Goal: Transaction & Acquisition: Purchase product/service

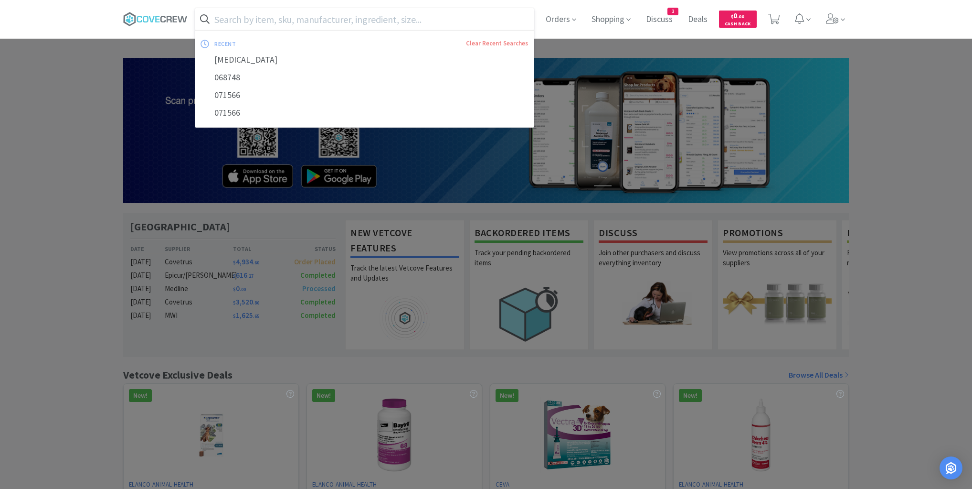
click at [287, 17] on input "text" at bounding box center [364, 19] width 339 height 22
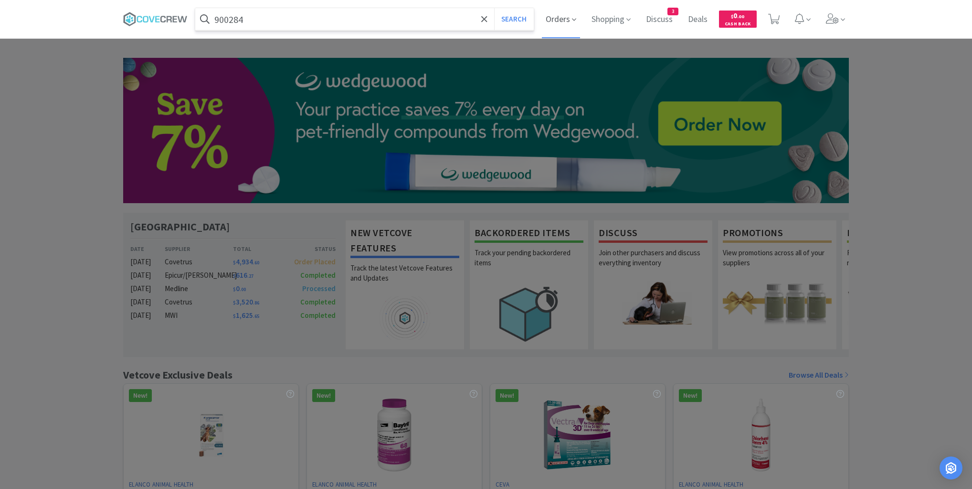
click at [494, 8] on button "Search" at bounding box center [514, 19] width 40 height 22
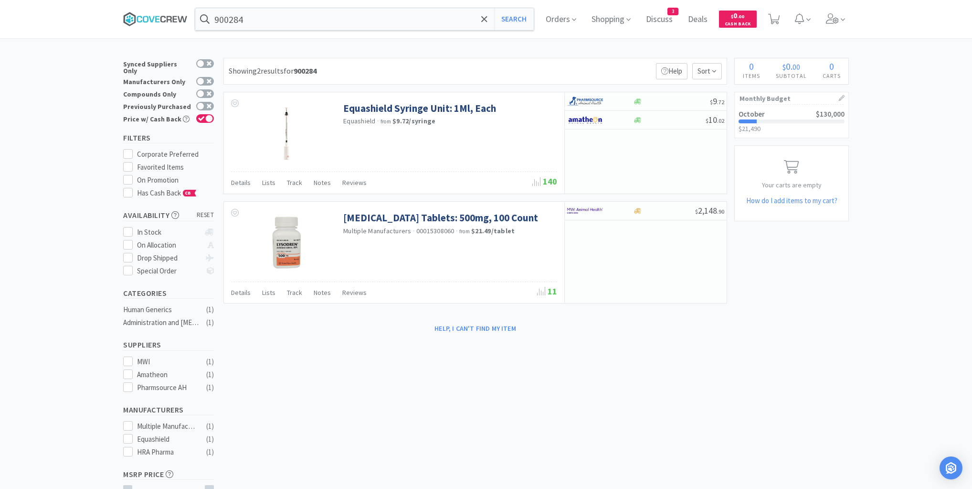
click at [154, 18] on icon at bounding box center [152, 19] width 6 height 6
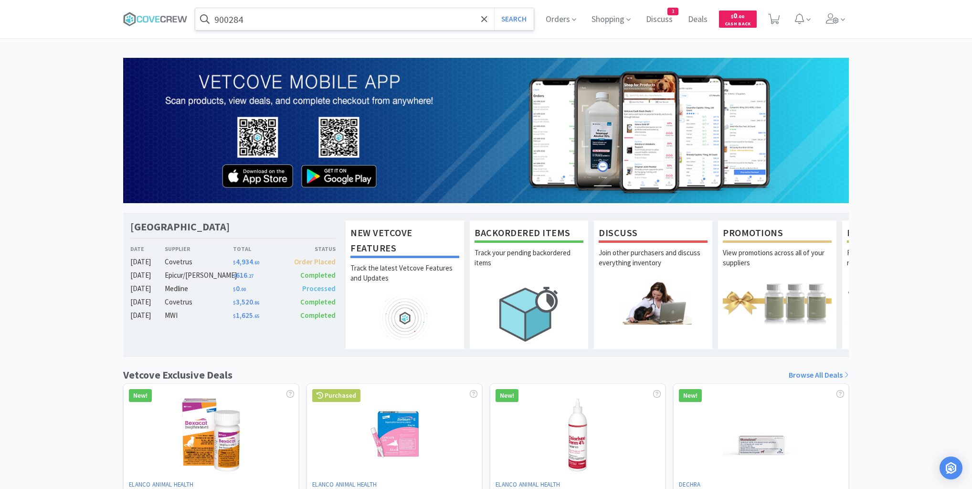
click at [407, 24] on input "900284" at bounding box center [364, 19] width 339 height 22
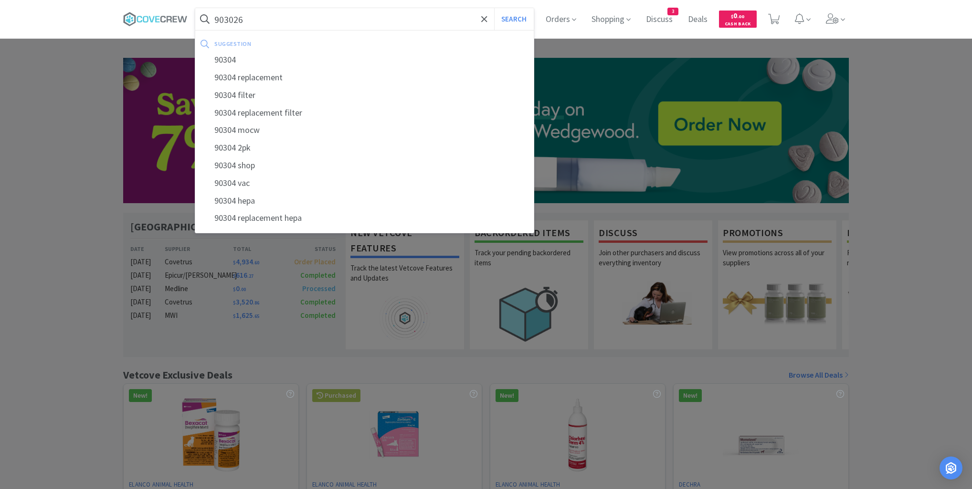
click at [494, 8] on button "Search" at bounding box center [514, 19] width 40 height 22
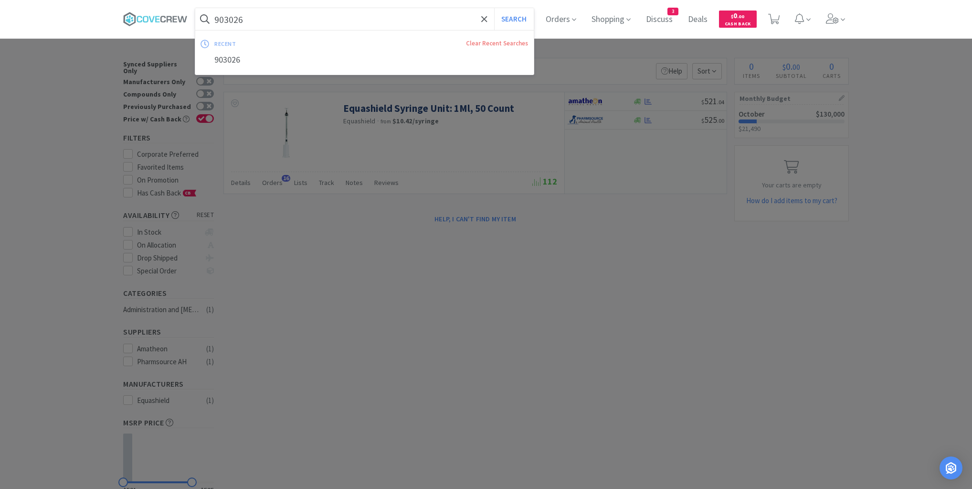
click at [412, 21] on input "903026" at bounding box center [364, 19] width 339 height 22
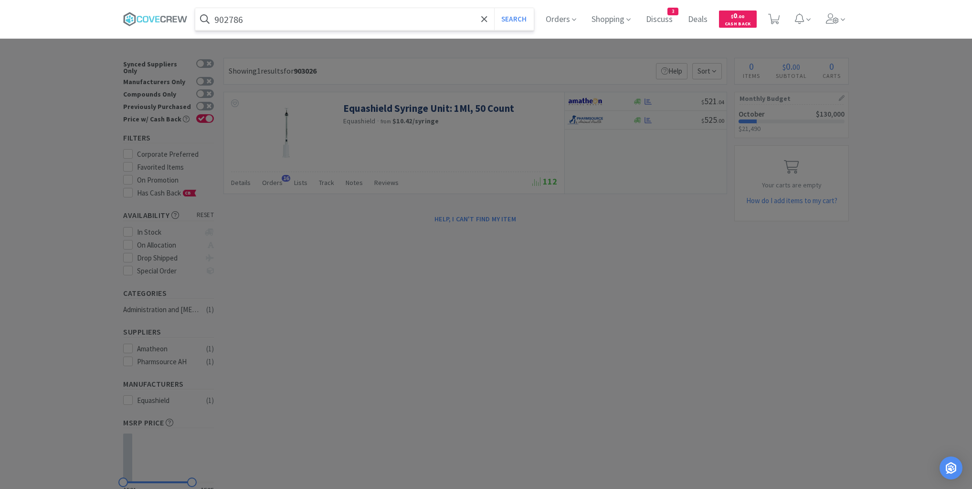
click at [494, 8] on button "Search" at bounding box center [514, 19] width 40 height 22
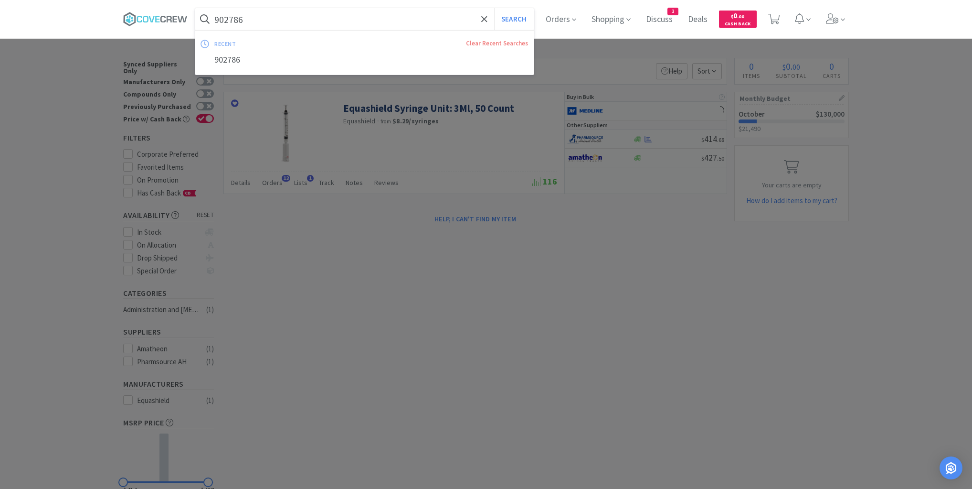
click at [405, 15] on input "902786" at bounding box center [364, 19] width 339 height 22
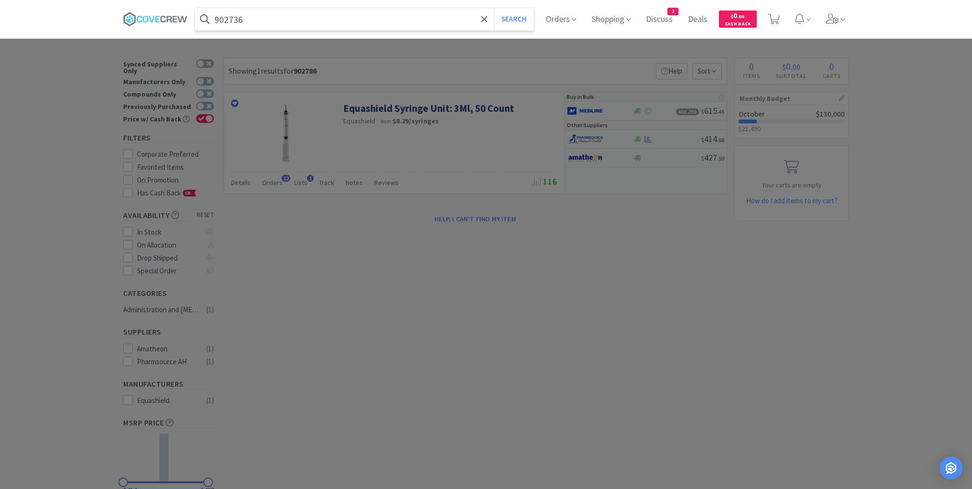
type input "902736"
click at [494, 8] on button "Search" at bounding box center [514, 19] width 40 height 22
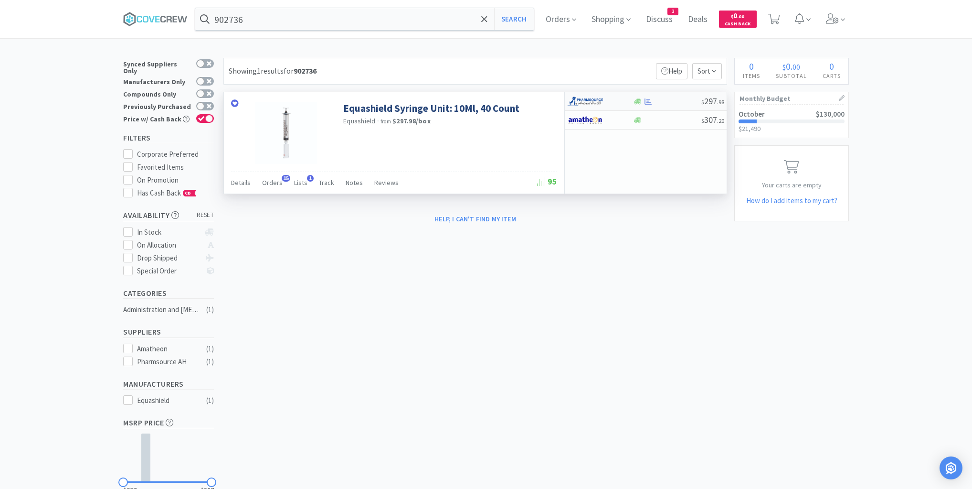
click at [682, 96] on div "$ 297 . 98" at bounding box center [646, 101] width 162 height 19
select select "1"
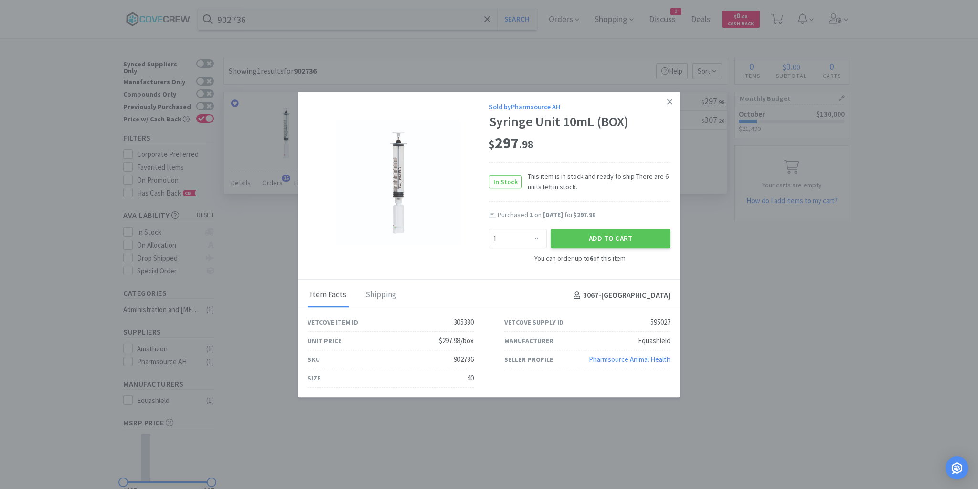
click at [667, 102] on icon at bounding box center [669, 101] width 5 height 9
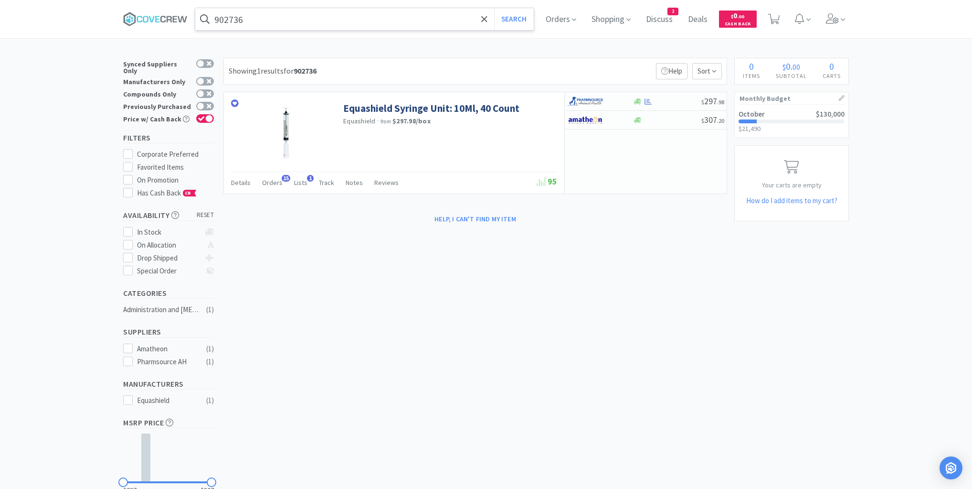
click at [454, 19] on input "902736" at bounding box center [364, 19] width 339 height 22
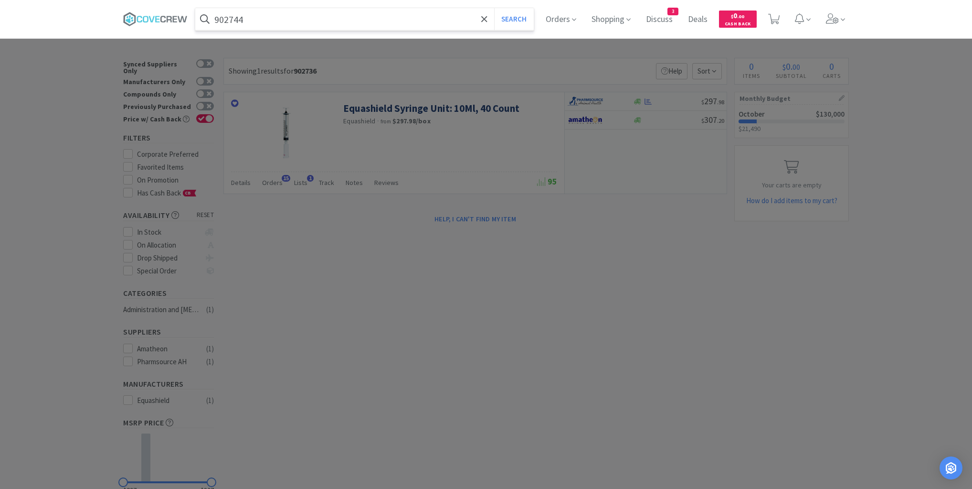
click at [494, 8] on button "Search" at bounding box center [514, 19] width 40 height 22
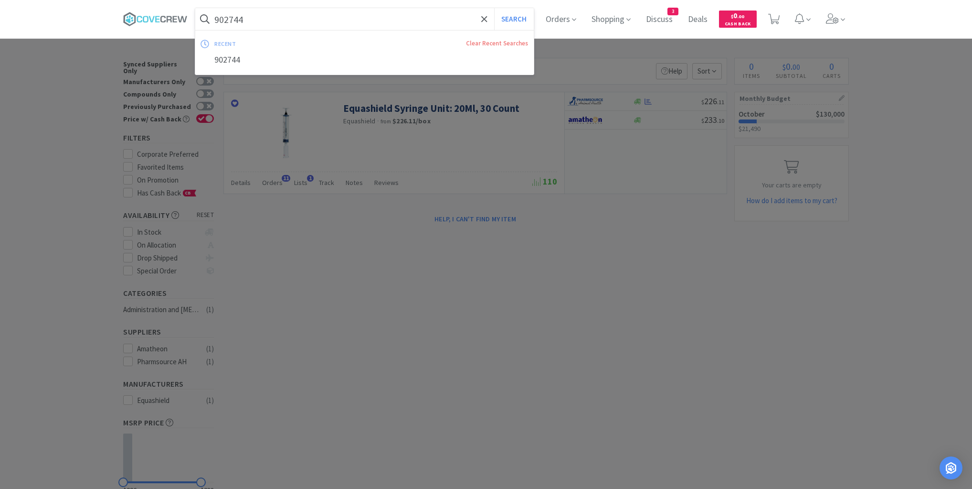
click at [454, 20] on input "902744" at bounding box center [364, 19] width 339 height 22
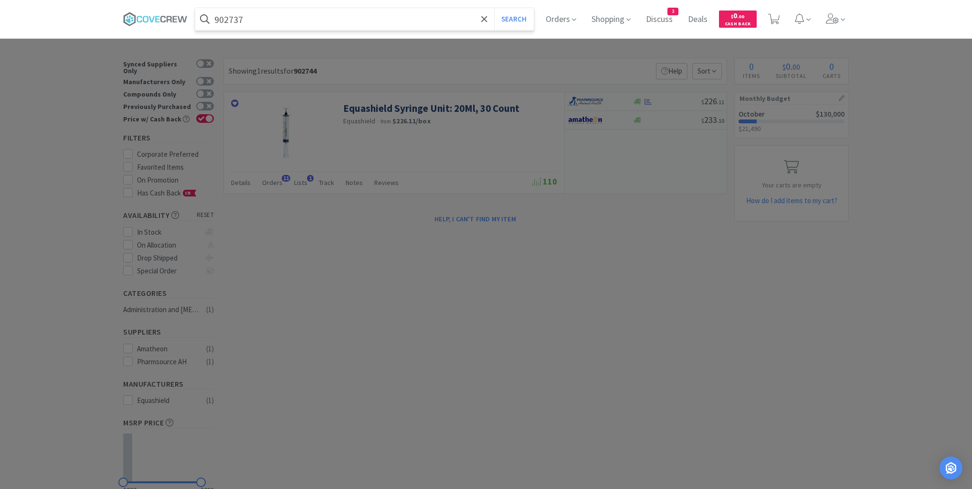
click at [494, 8] on button "Search" at bounding box center [514, 19] width 40 height 22
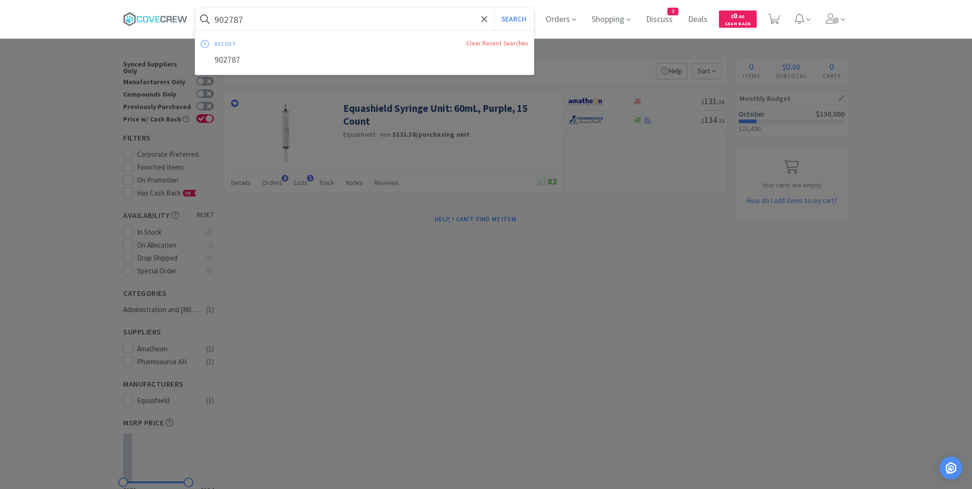
click at [426, 16] on input "902787" at bounding box center [364, 19] width 339 height 22
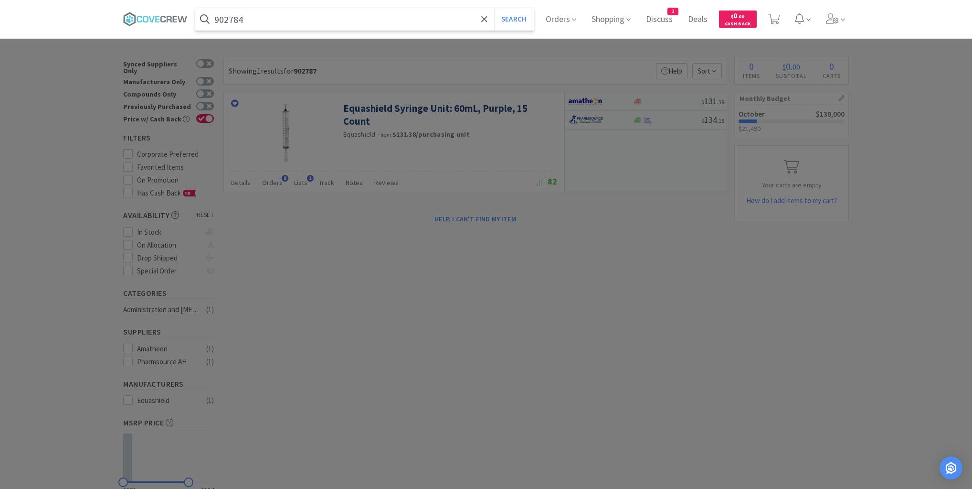
click at [494, 8] on button "Search" at bounding box center [514, 19] width 40 height 22
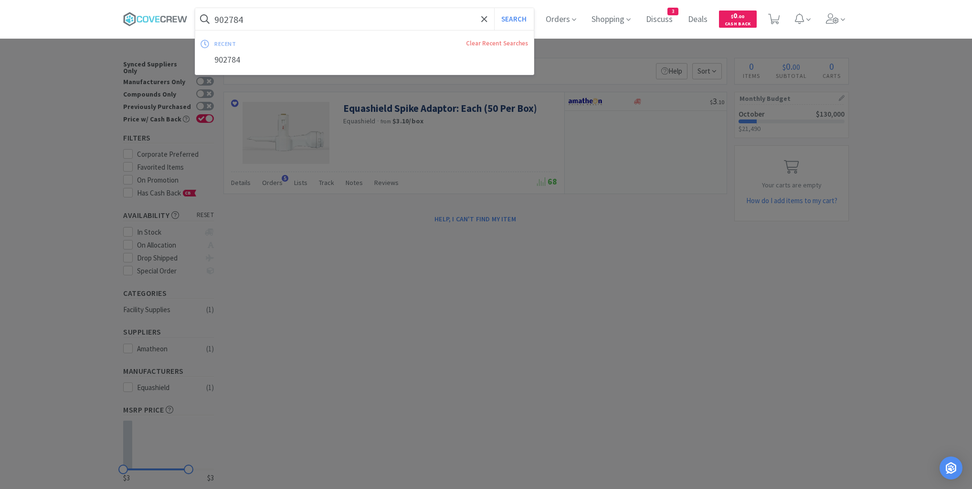
click at [419, 21] on input "902784" at bounding box center [364, 19] width 339 height 22
click at [290, 15] on input "902784" at bounding box center [364, 19] width 339 height 22
drag, startPoint x: 290, startPoint y: 15, endPoint x: 196, endPoint y: 36, distance: 97.0
click at [199, 30] on div "902784 Search recent Clear Recent Searches 902784" at bounding box center [364, 19] width 339 height 22
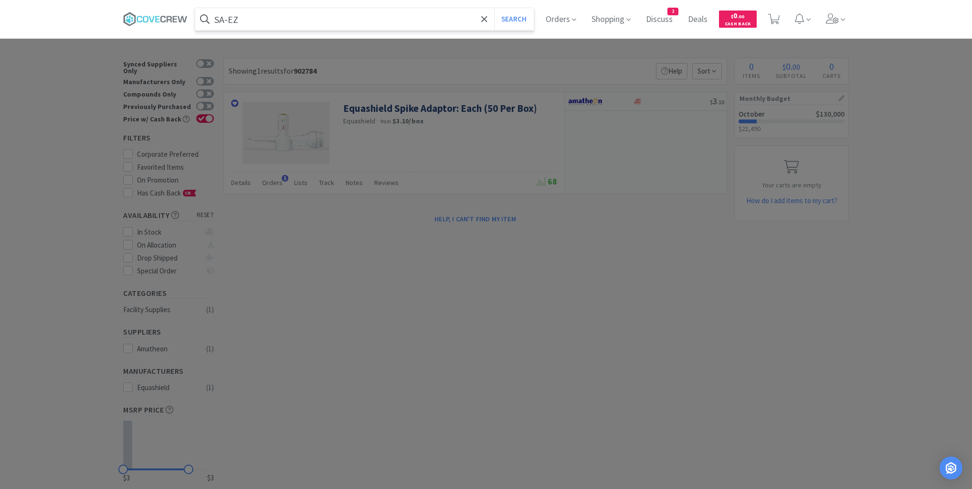
type input "SA-EZ"
click at [494, 8] on button "Search" at bounding box center [514, 19] width 40 height 22
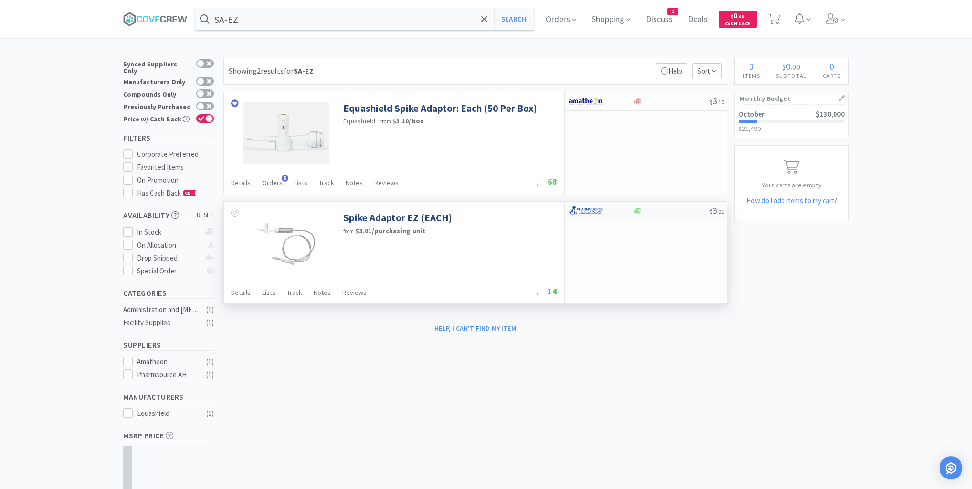
click at [663, 212] on div at bounding box center [671, 210] width 77 height 7
select select "1"
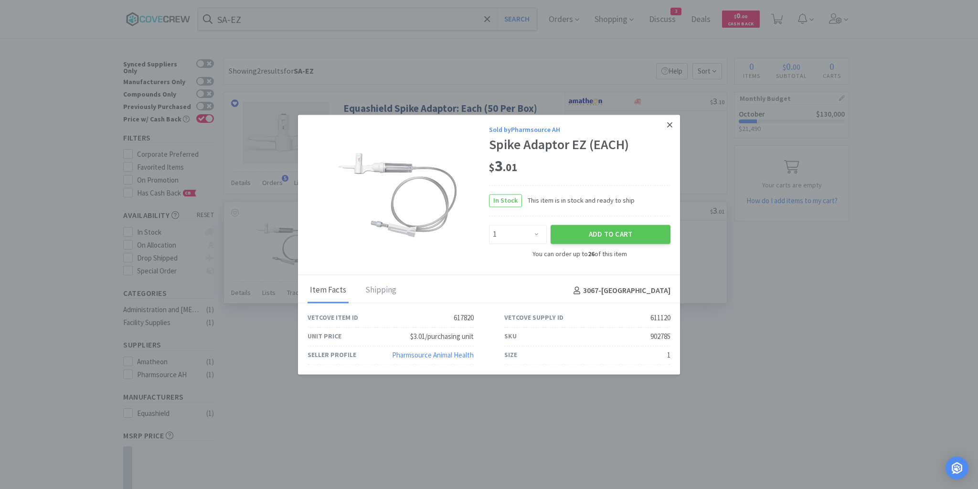
click at [670, 127] on icon at bounding box center [669, 124] width 5 height 9
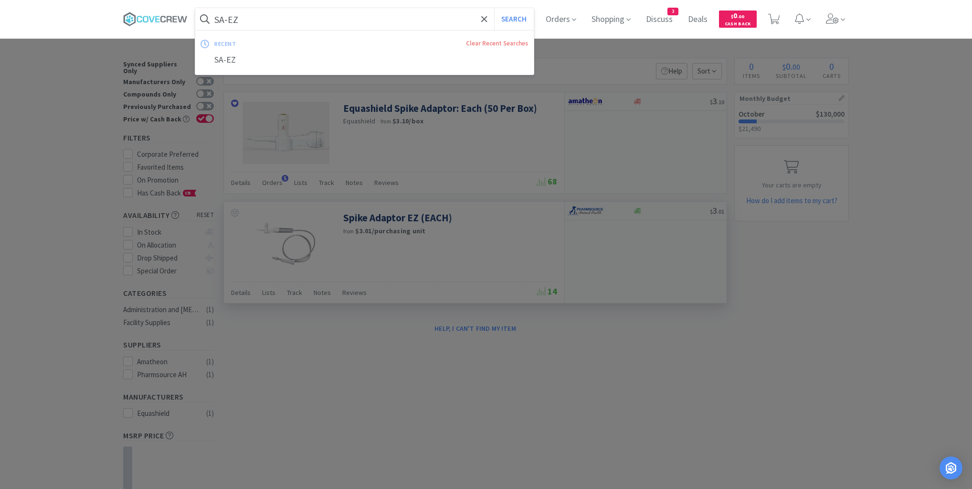
click at [371, 23] on input "SA-EZ" at bounding box center [364, 19] width 339 height 22
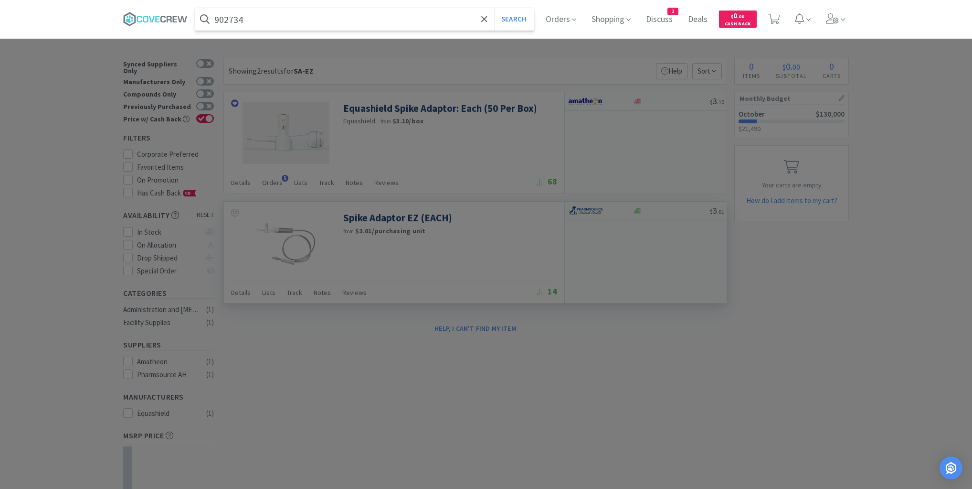
click at [494, 8] on button "Search" at bounding box center [514, 19] width 40 height 22
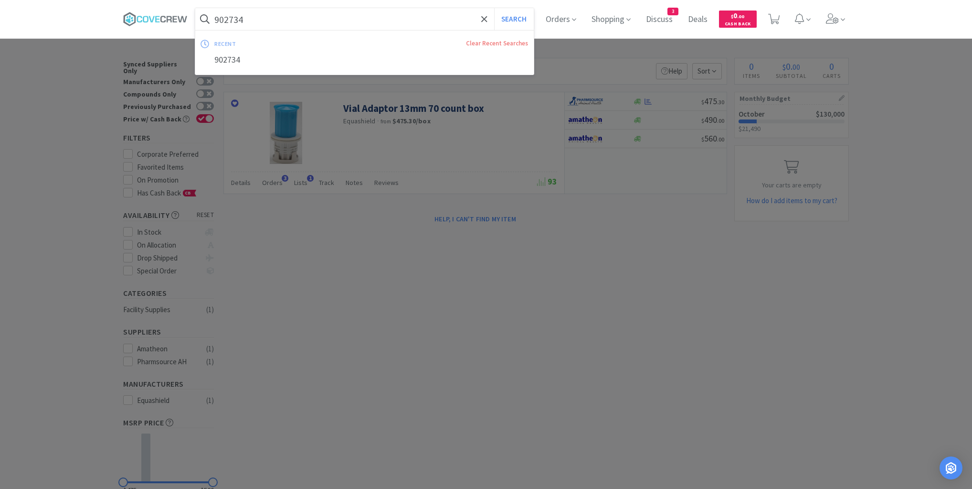
click at [369, 16] on input "902734" at bounding box center [364, 19] width 339 height 22
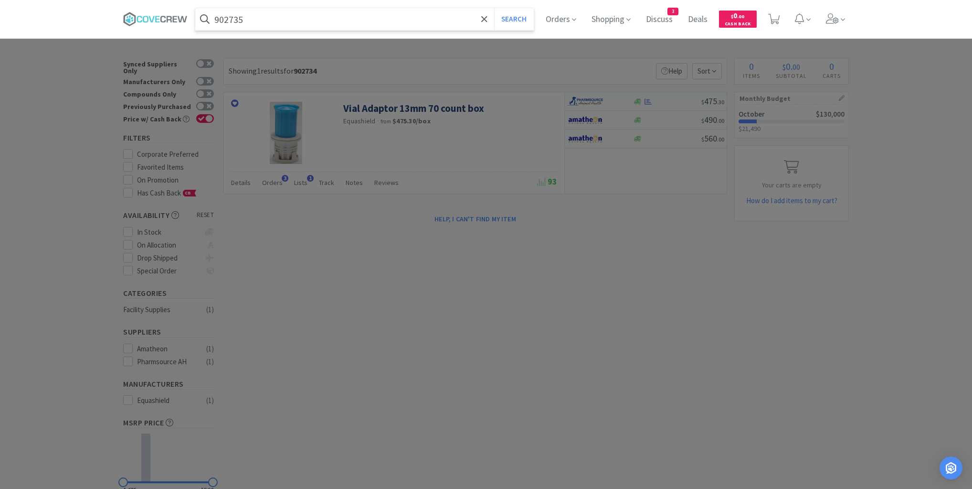
click at [494, 8] on button "Search" at bounding box center [514, 19] width 40 height 22
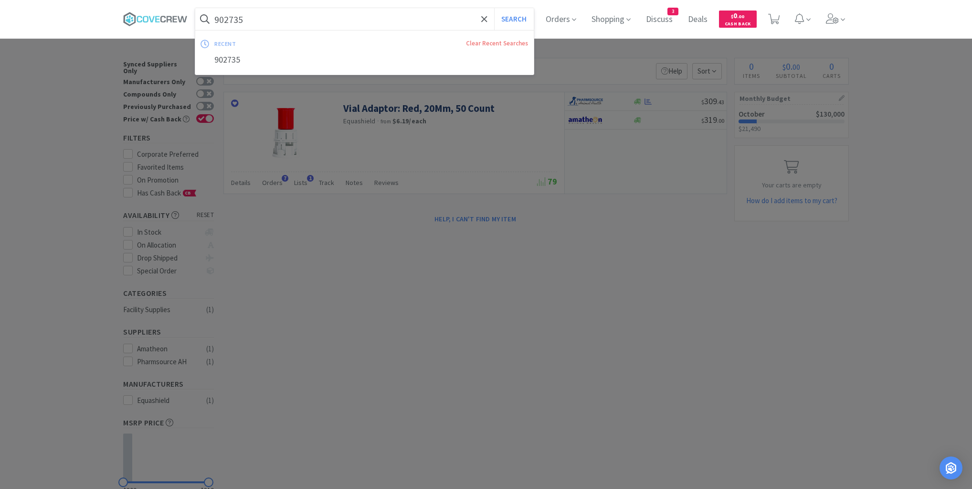
click at [344, 12] on input "902735" at bounding box center [364, 19] width 339 height 22
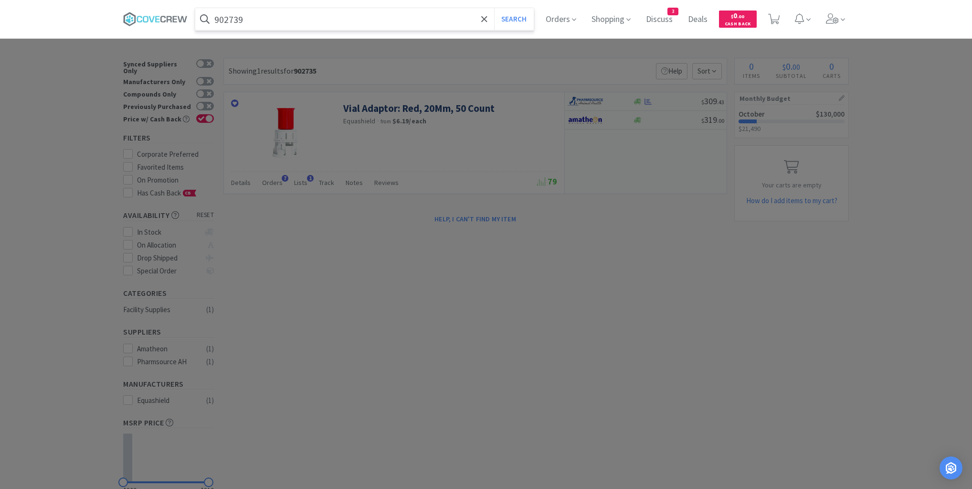
click at [494, 8] on button "Search" at bounding box center [514, 19] width 40 height 22
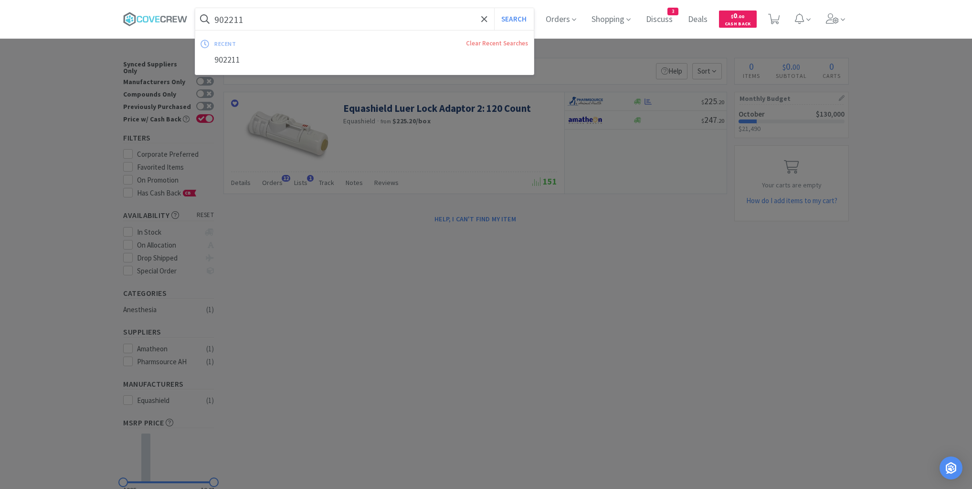
click at [297, 14] on input "902211" at bounding box center [364, 19] width 339 height 22
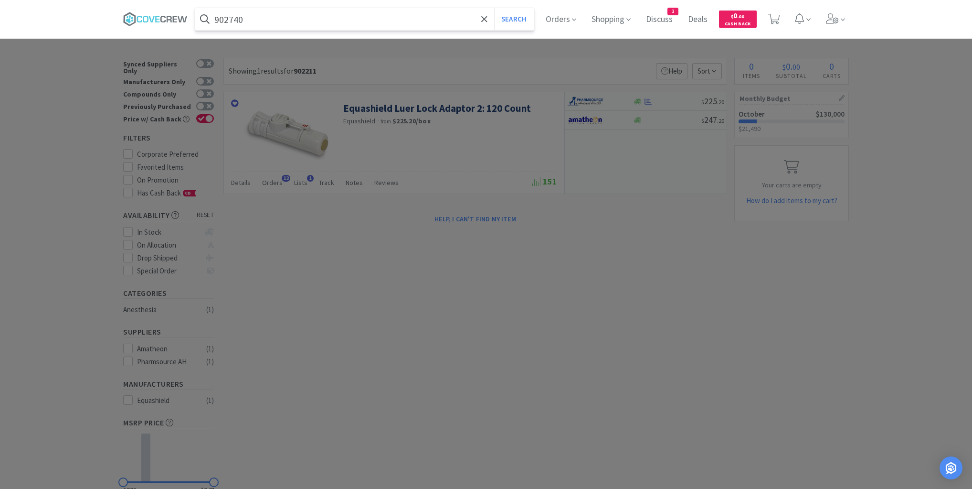
click at [494, 8] on button "Search" at bounding box center [514, 19] width 40 height 22
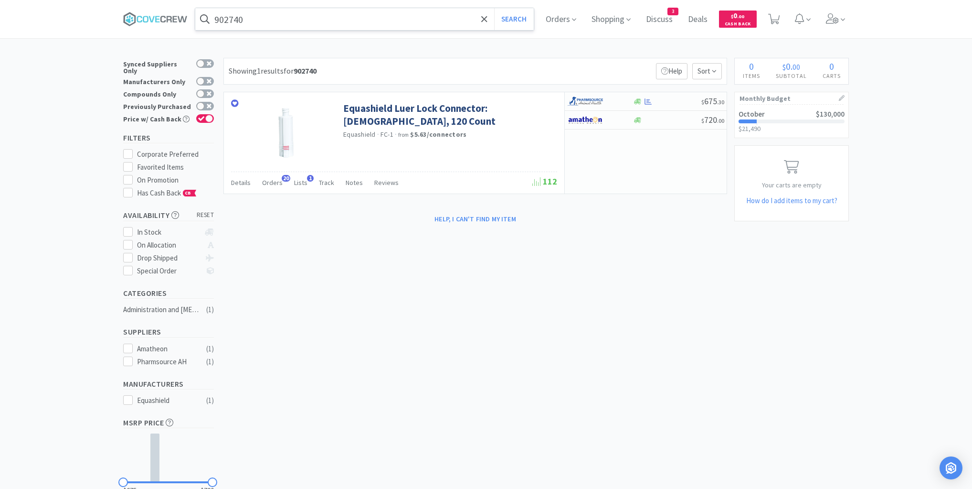
click at [309, 24] on input "902740" at bounding box center [364, 19] width 339 height 22
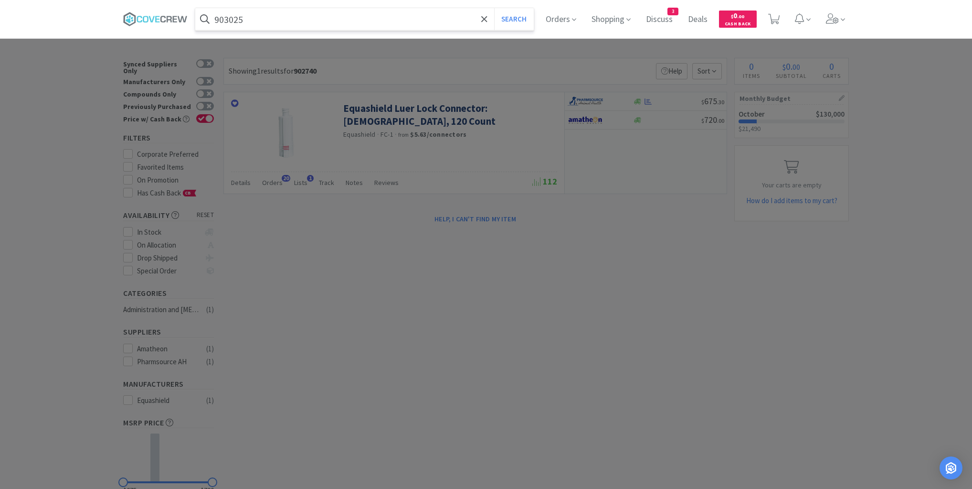
click at [494, 8] on button "Search" at bounding box center [514, 19] width 40 height 22
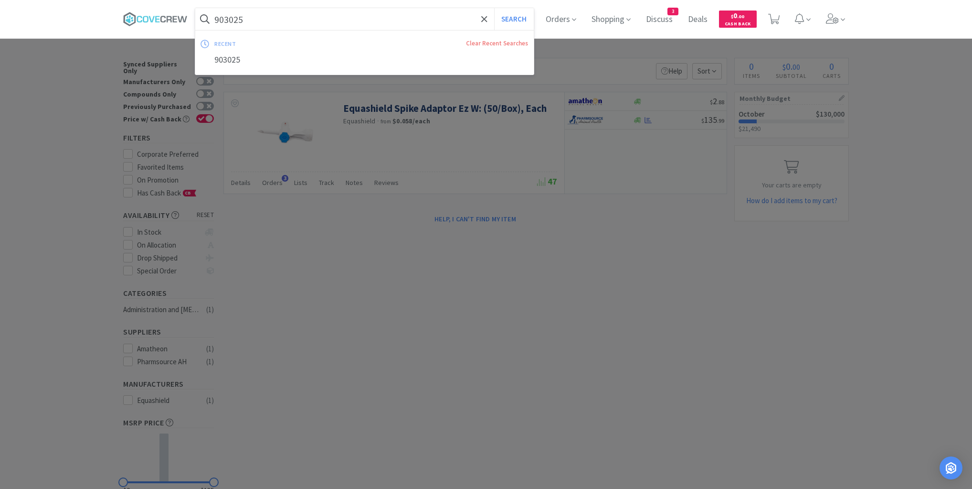
click at [311, 18] on input "903025" at bounding box center [364, 19] width 339 height 22
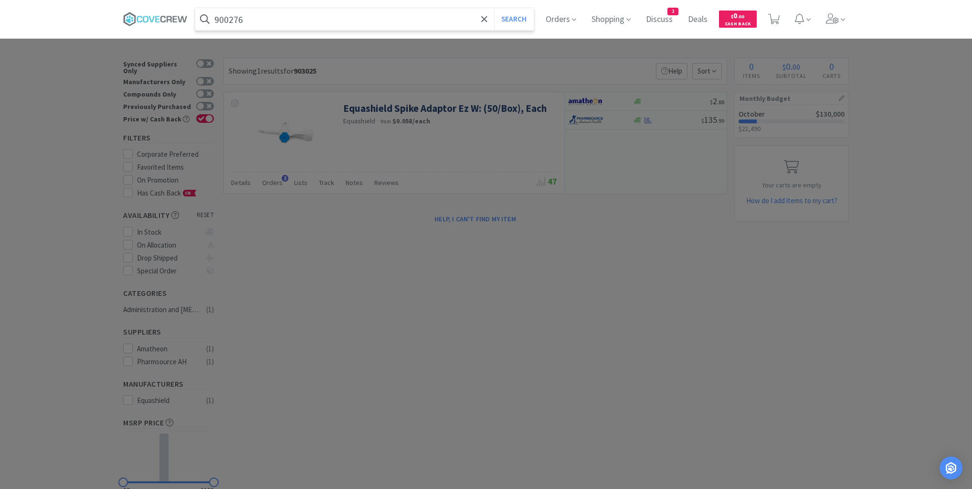
click at [494, 8] on button "Search" at bounding box center [514, 19] width 40 height 22
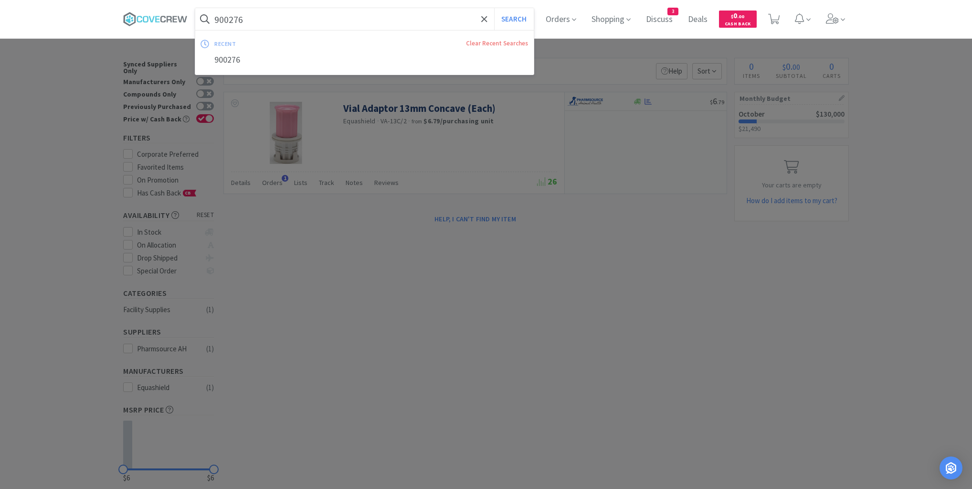
click at [313, 22] on input "900276" at bounding box center [364, 19] width 339 height 22
click at [494, 8] on button "Search" at bounding box center [514, 19] width 40 height 22
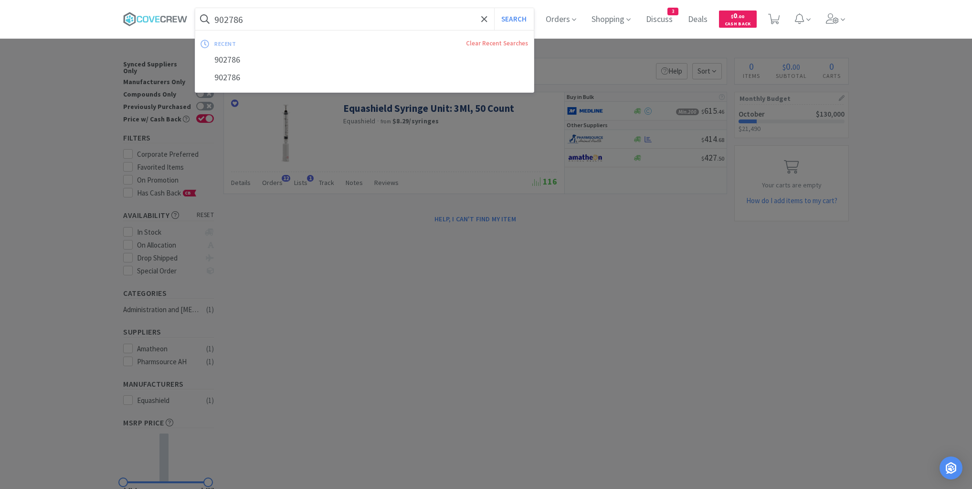
click at [309, 21] on input "902786" at bounding box center [364, 19] width 339 height 22
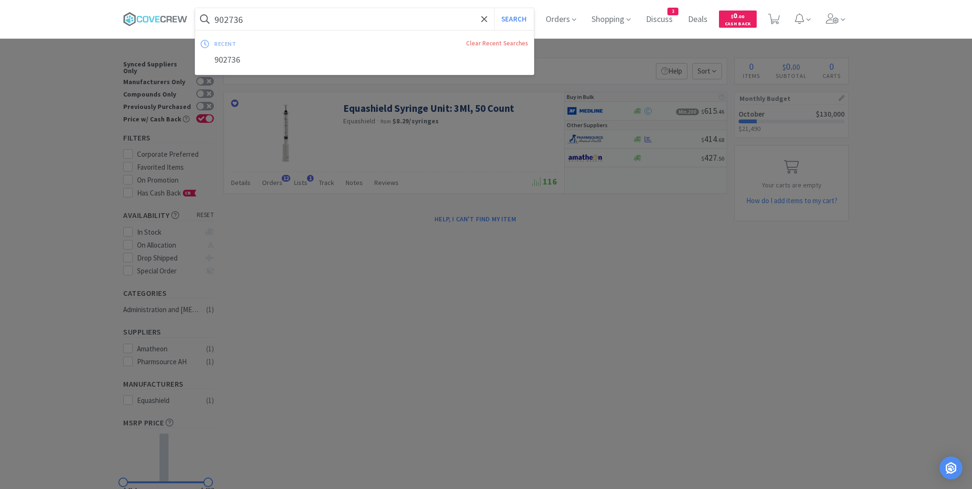
click at [494, 8] on button "Search" at bounding box center [514, 19] width 40 height 22
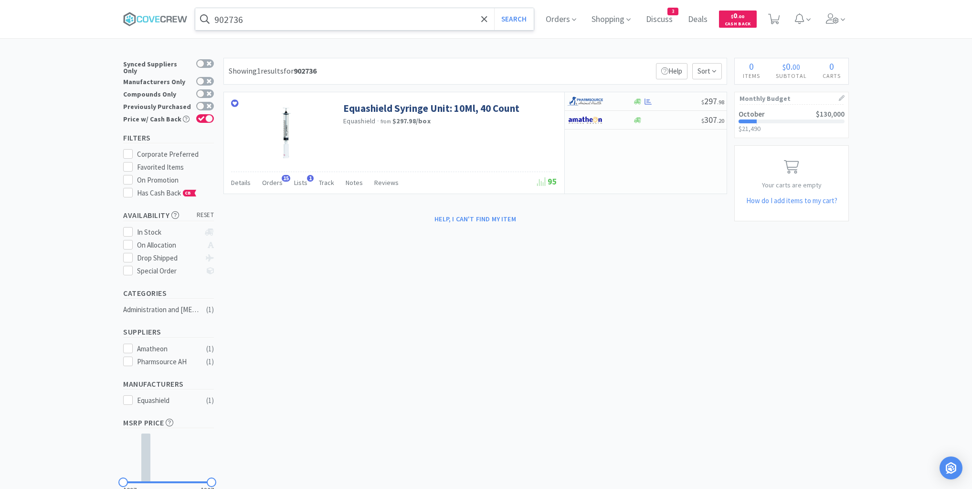
click at [310, 24] on input "902736" at bounding box center [364, 19] width 339 height 22
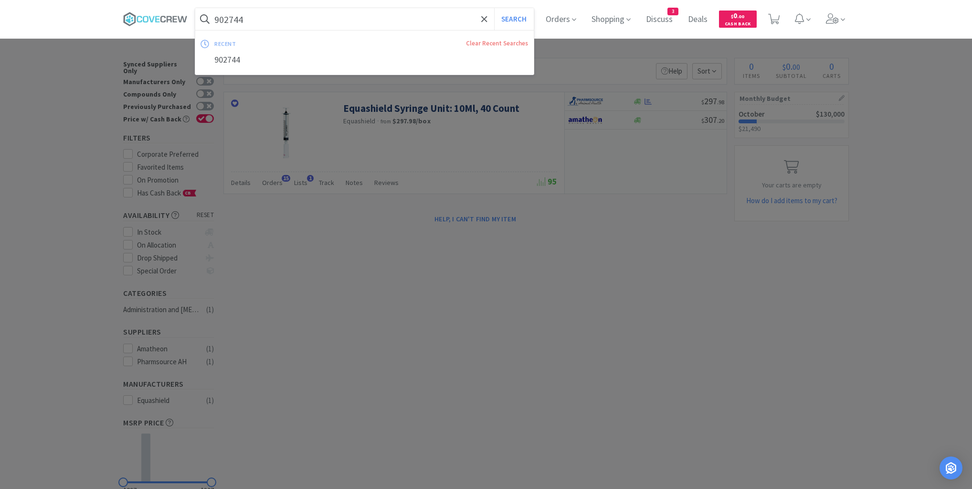
click at [494, 8] on button "Search" at bounding box center [514, 19] width 40 height 22
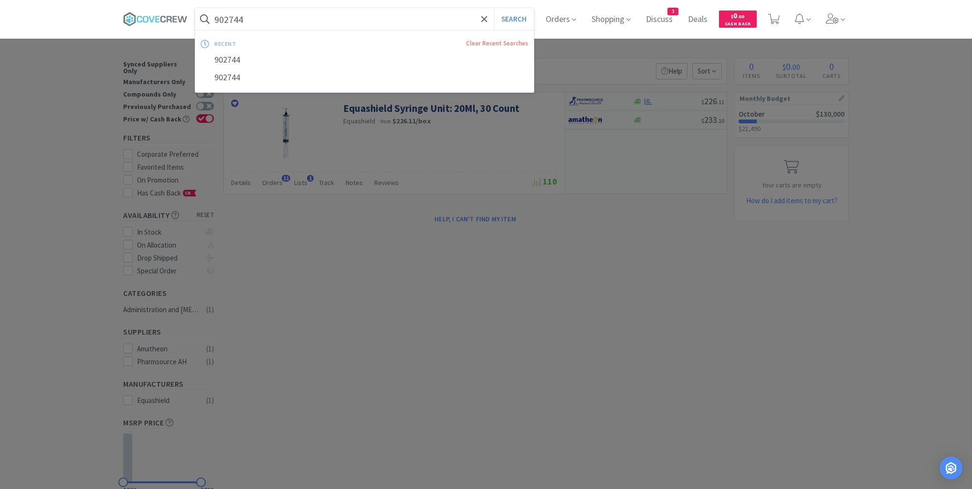
click at [311, 20] on input "902744" at bounding box center [364, 19] width 339 height 22
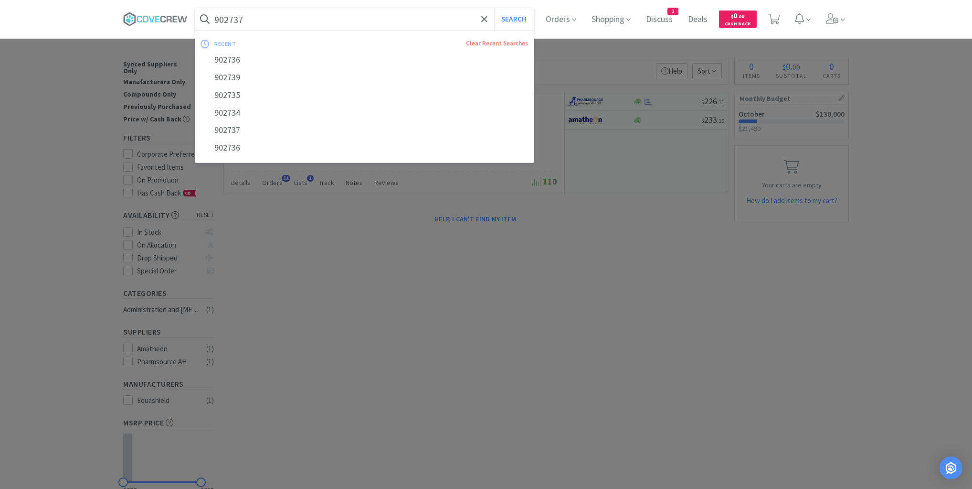
click at [494, 8] on button "Search" at bounding box center [514, 19] width 40 height 22
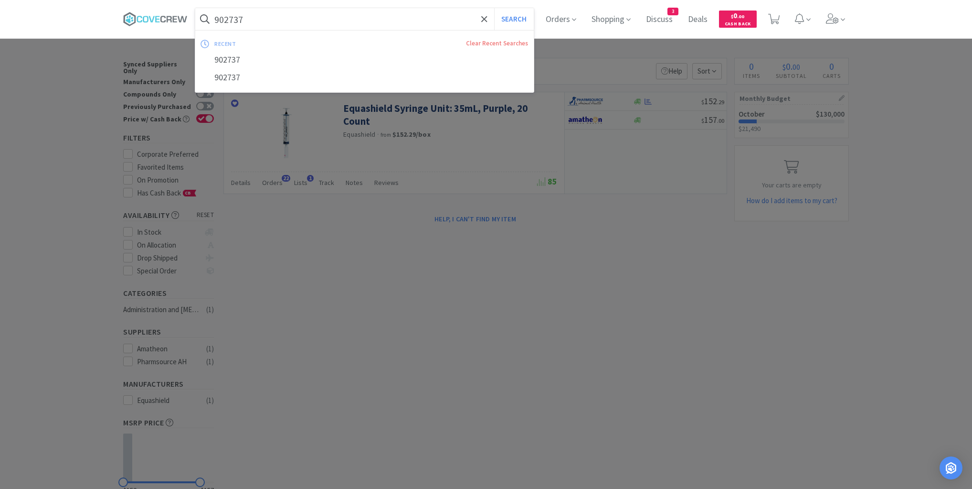
click at [315, 15] on input "902737" at bounding box center [364, 19] width 339 height 22
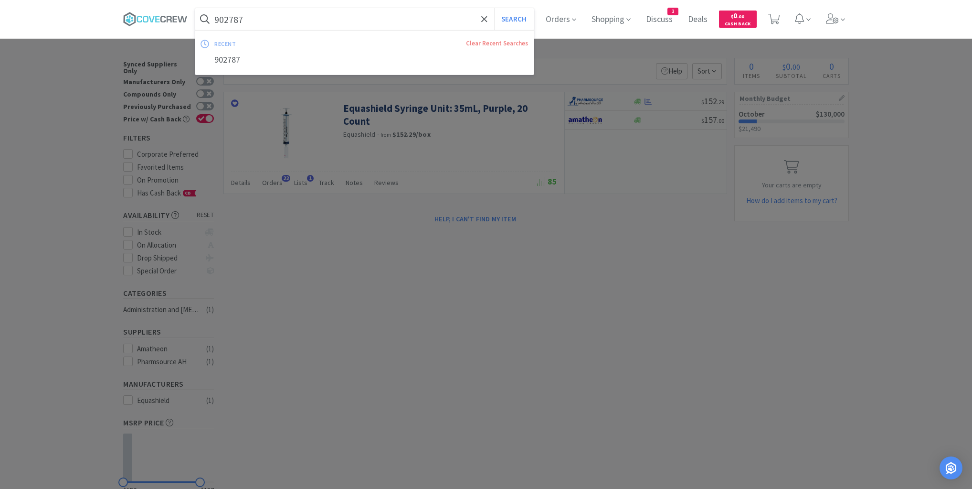
click at [494, 8] on button "Search" at bounding box center [514, 19] width 40 height 22
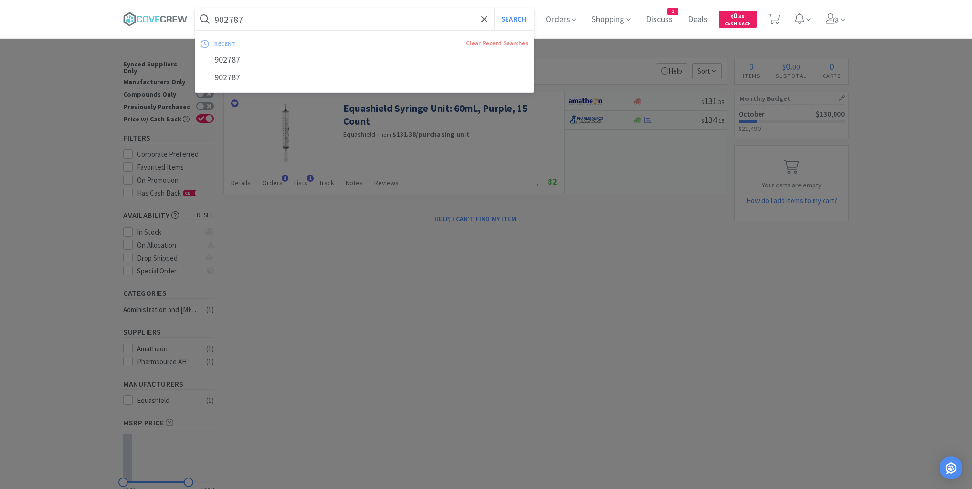
click at [334, 23] on input "902787" at bounding box center [364, 19] width 339 height 22
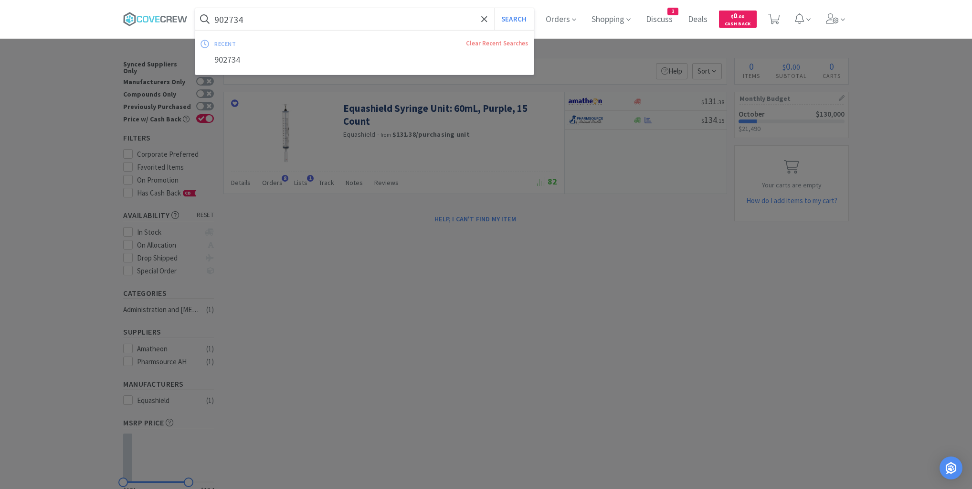
click at [494, 8] on button "Search" at bounding box center [514, 19] width 40 height 22
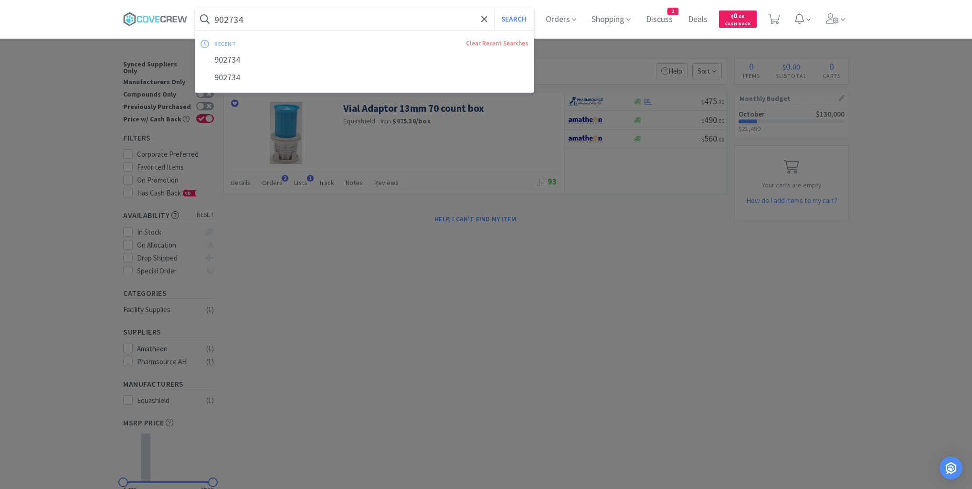
click at [331, 13] on input "902734" at bounding box center [364, 19] width 339 height 22
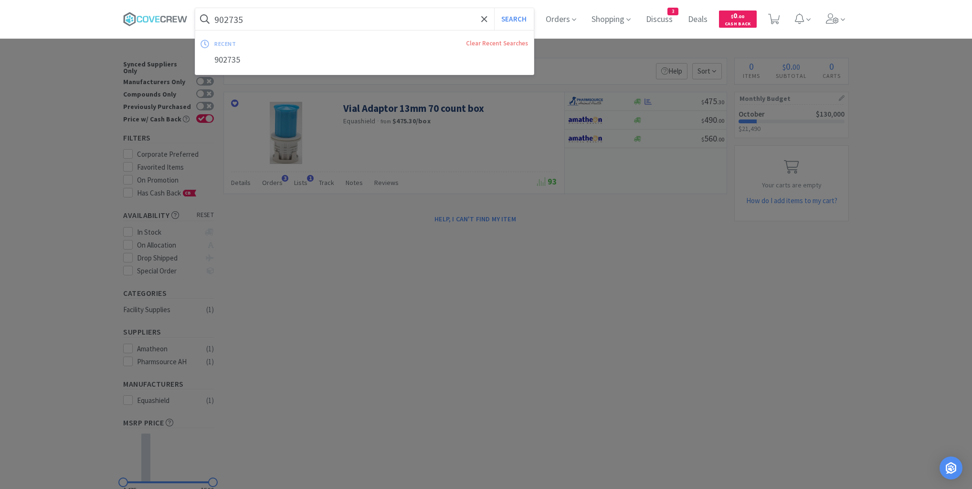
click at [494, 8] on button "Search" at bounding box center [514, 19] width 40 height 22
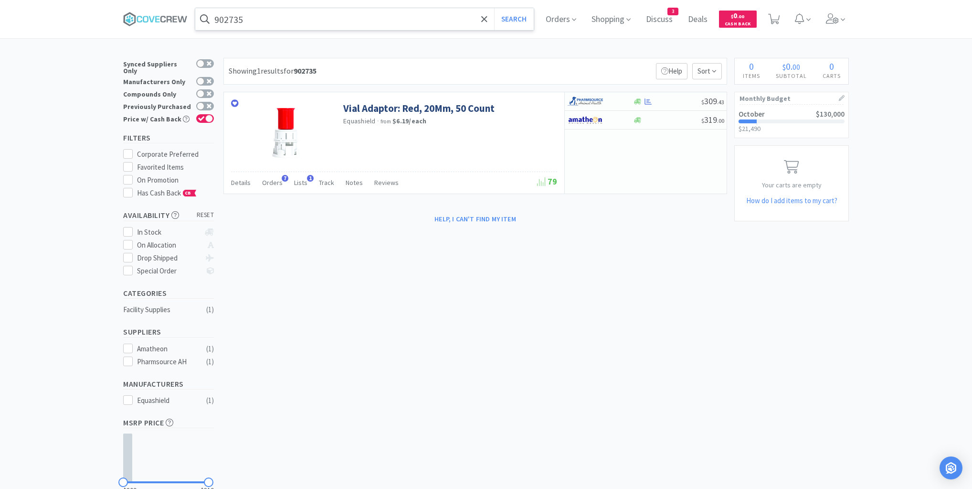
click at [313, 15] on input "902735" at bounding box center [364, 19] width 339 height 22
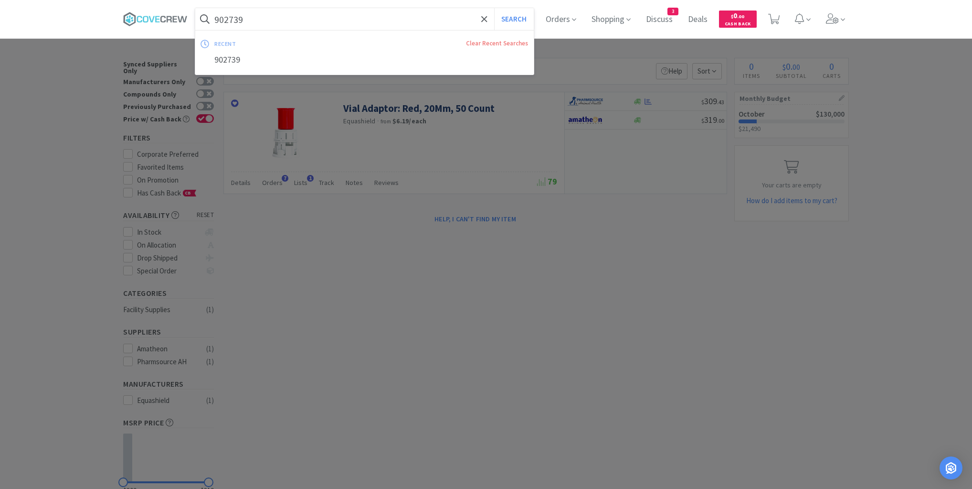
click at [494, 8] on button "Search" at bounding box center [514, 19] width 40 height 22
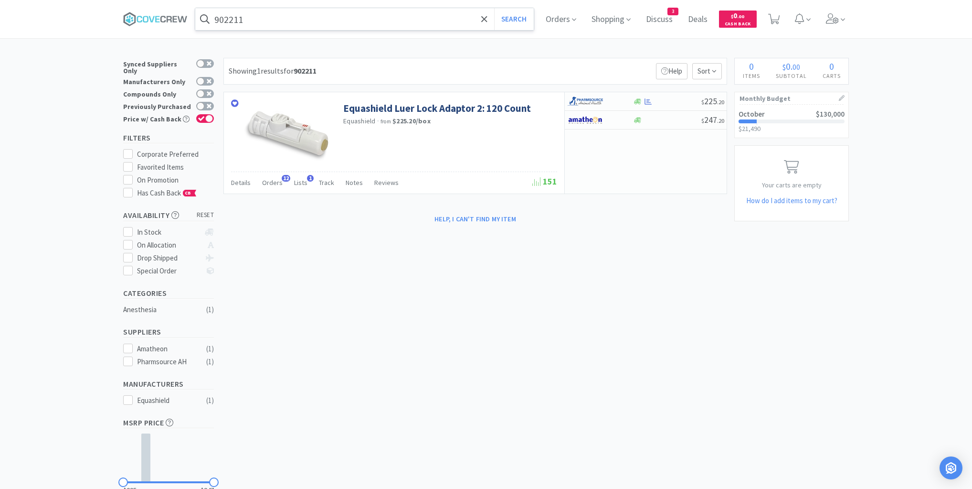
click at [298, 19] on input "902211" at bounding box center [364, 19] width 339 height 22
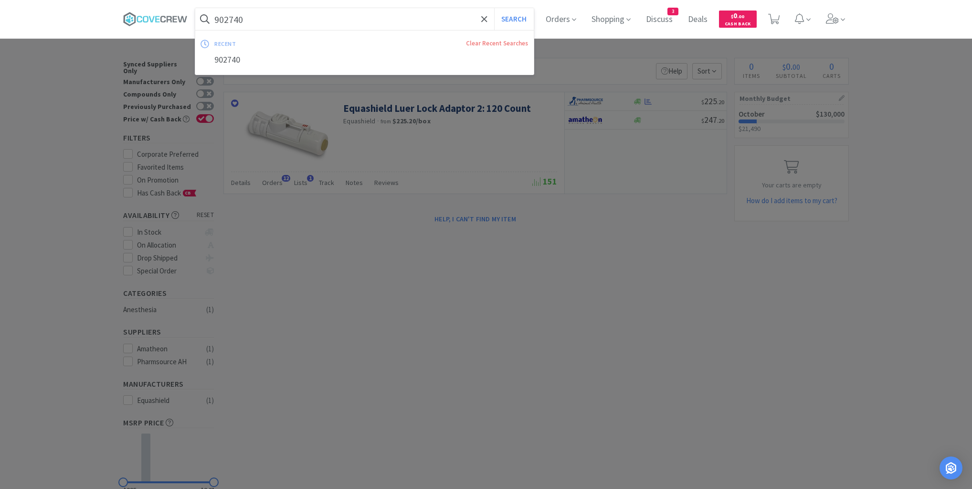
click at [494, 8] on button "Search" at bounding box center [514, 19] width 40 height 22
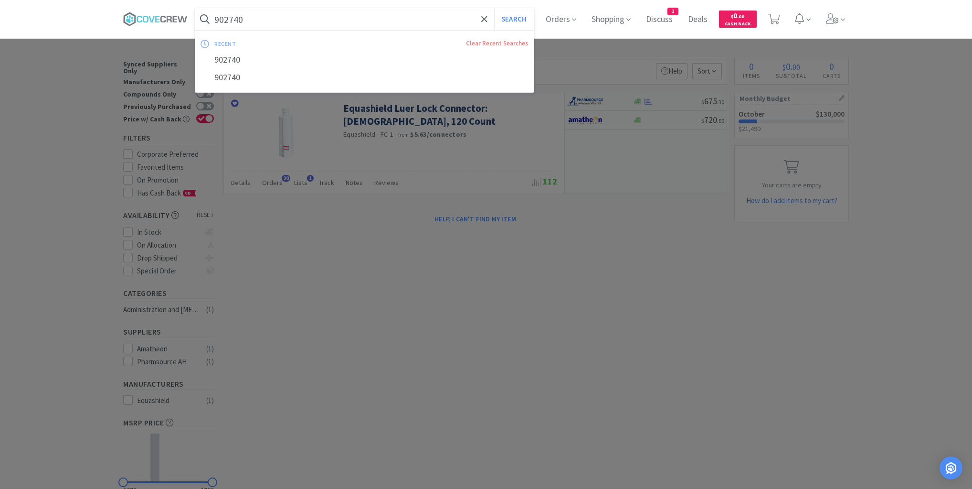
click at [315, 18] on input "902740" at bounding box center [364, 19] width 339 height 22
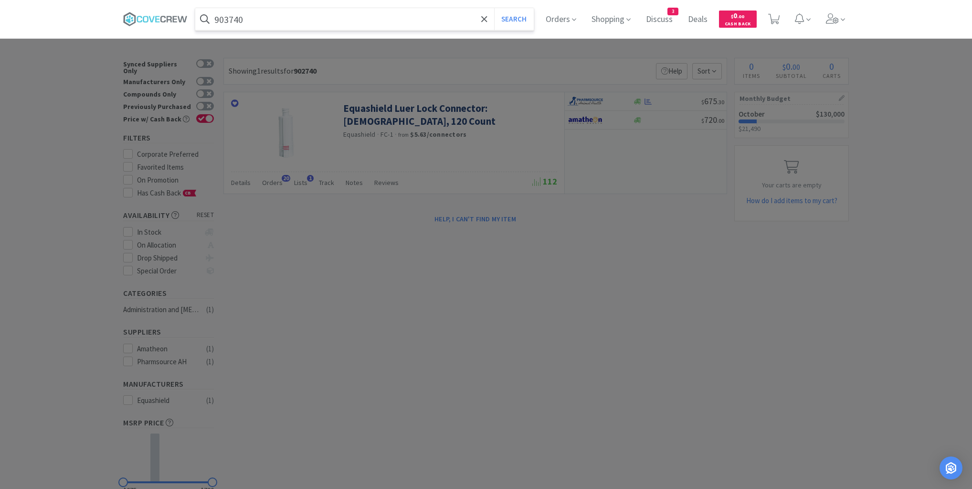
click at [494, 8] on button "Search" at bounding box center [514, 19] width 40 height 22
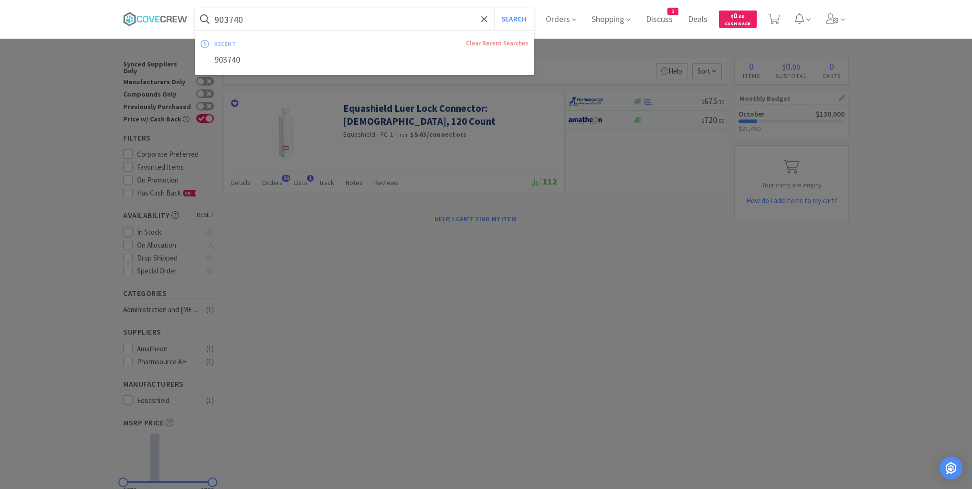
click at [323, 19] on input "903740" at bounding box center [364, 19] width 339 height 22
click at [494, 8] on button "Search" at bounding box center [514, 19] width 40 height 22
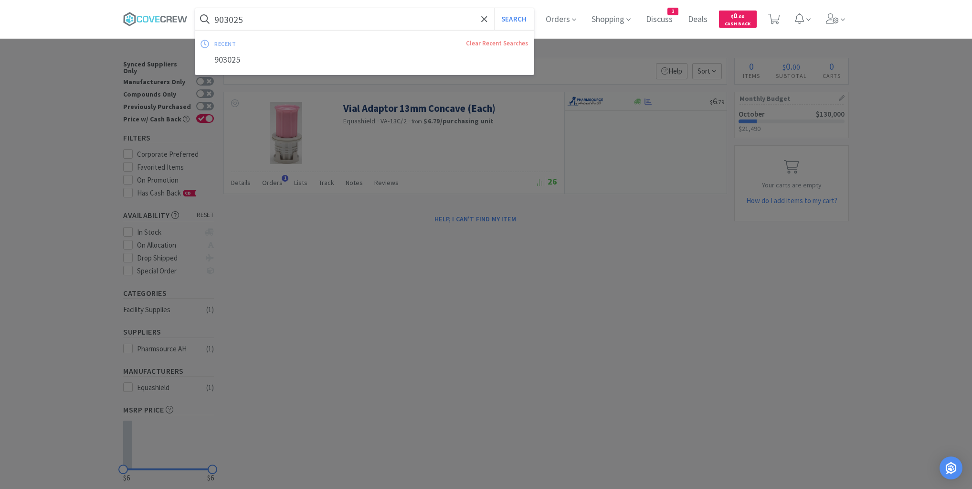
type input "903025"
click at [494, 8] on button "Search" at bounding box center [514, 19] width 40 height 22
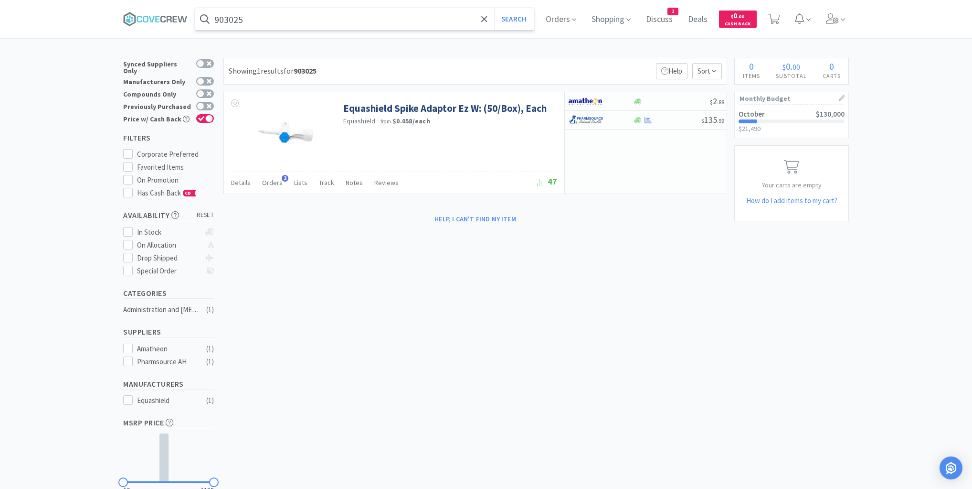
click at [686, 296] on div "× Filter Results Synced Suppliers Only Manufacturers Only Compounds Only Previo…" at bounding box center [486, 295] width 726 height 474
click at [171, 18] on icon at bounding box center [155, 19] width 64 height 14
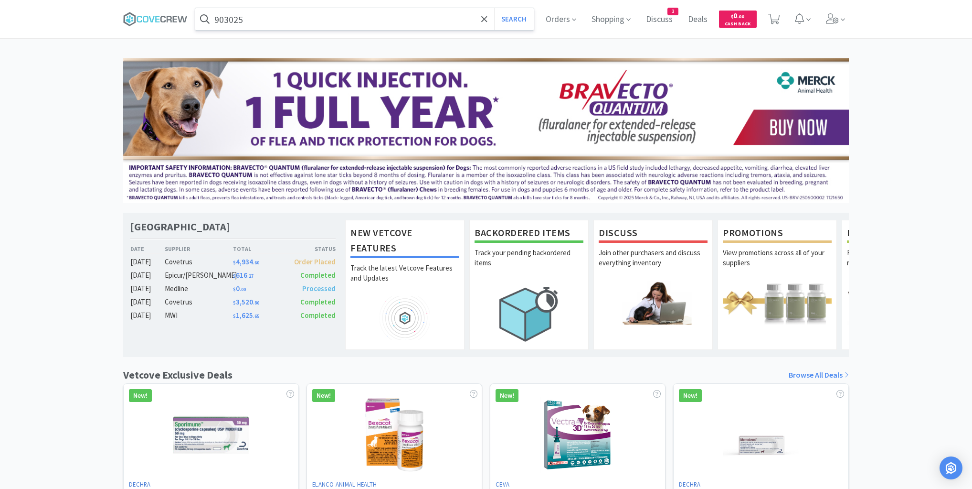
click at [256, 15] on input "903025" at bounding box center [364, 19] width 339 height 22
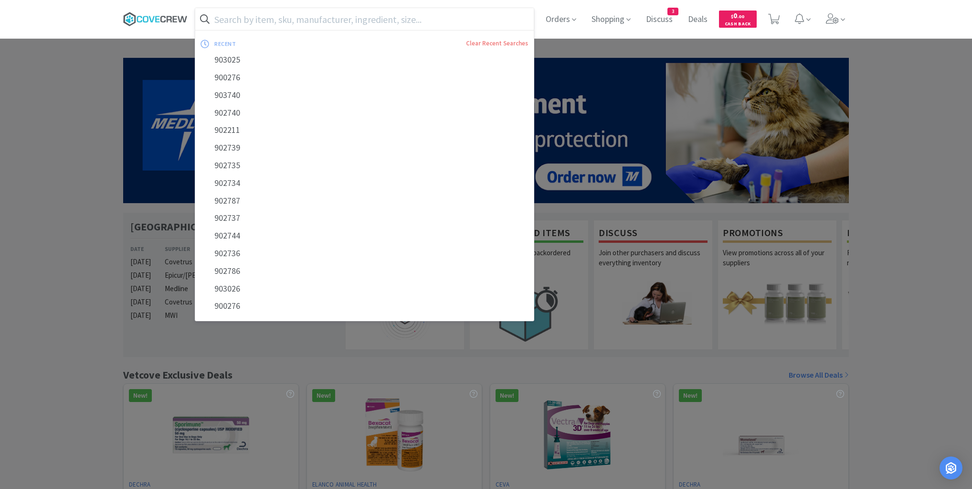
click at [162, 19] on icon at bounding box center [155, 19] width 64 height 14
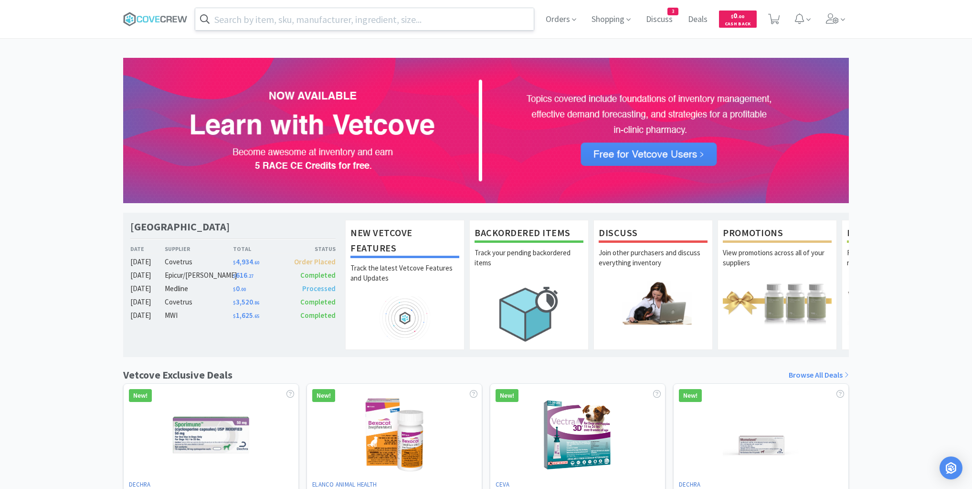
drag, startPoint x: 153, startPoint y: 17, endPoint x: 197, endPoint y: 22, distance: 44.7
click at [153, 17] on icon at bounding box center [155, 19] width 64 height 14
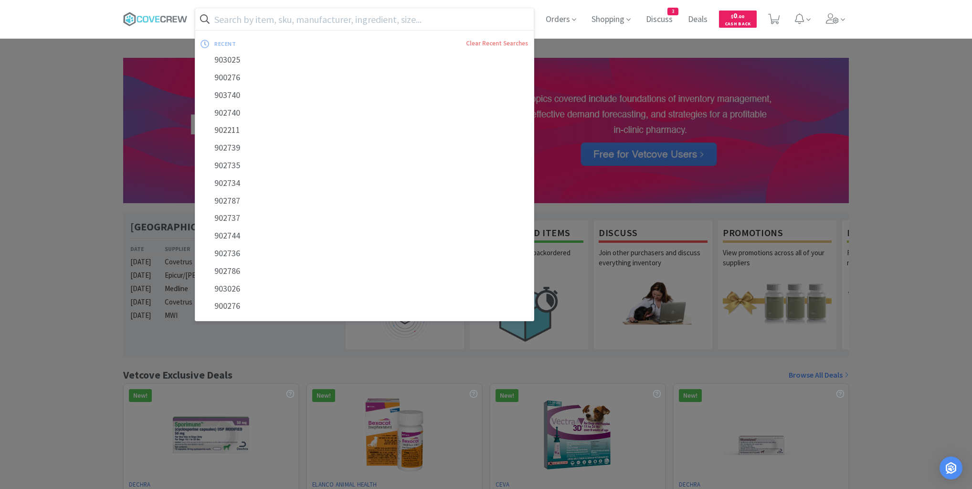
click at [446, 19] on input "text" at bounding box center [364, 19] width 339 height 22
paste input "Stimuplex nerve needle 22g x 2"
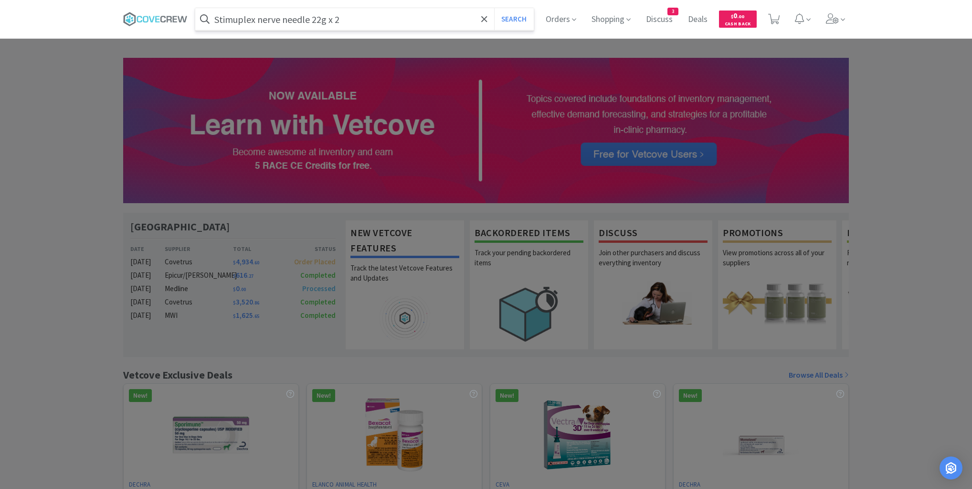
type input "Stimuplex nerve needle 22g x 2"
click at [494, 8] on button "Search" at bounding box center [514, 19] width 40 height 22
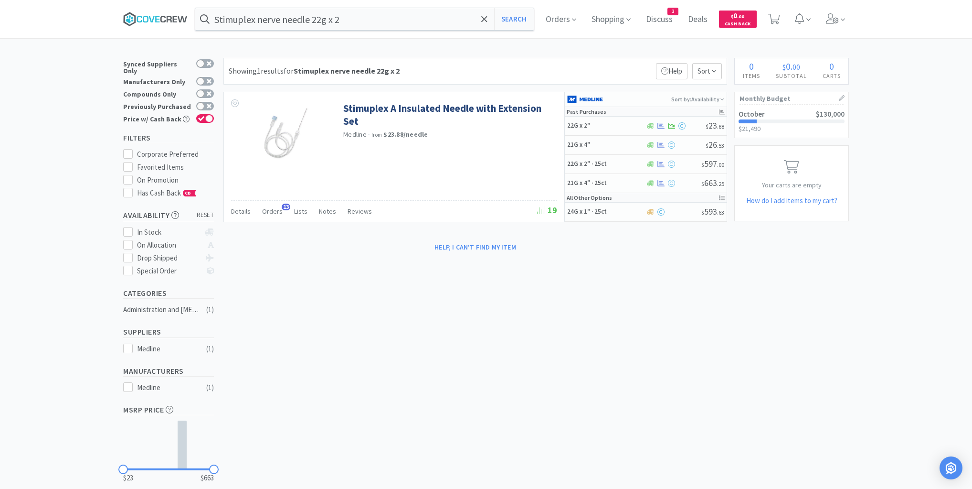
click at [171, 14] on icon at bounding box center [155, 19] width 64 height 14
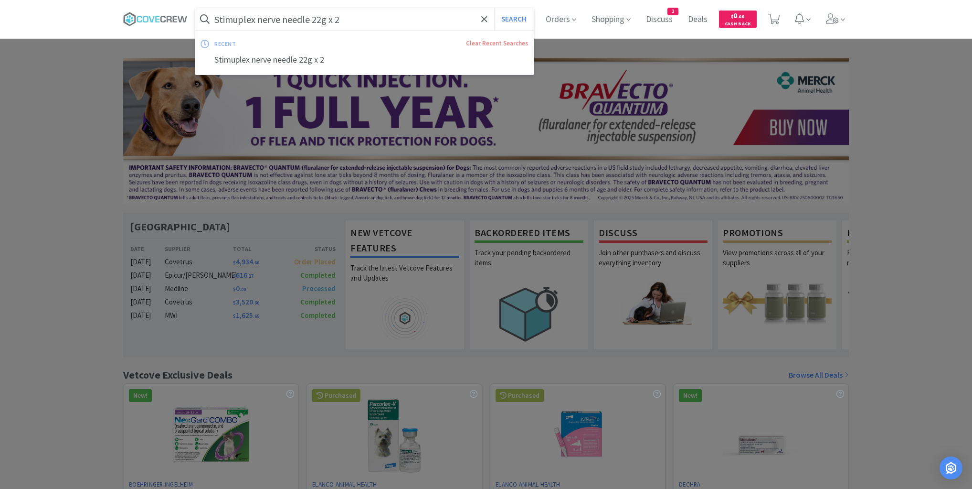
click at [368, 19] on input "Stimuplex nerve needle 22g x 2" at bounding box center [364, 19] width 339 height 22
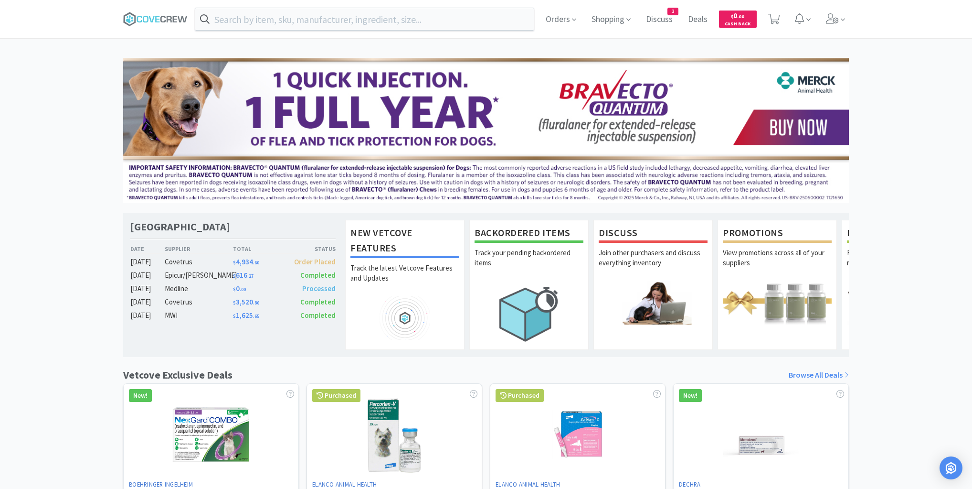
drag, startPoint x: 170, startPoint y: 19, endPoint x: 172, endPoint y: 28, distance: 8.8
click at [171, 19] on icon at bounding box center [155, 19] width 64 height 14
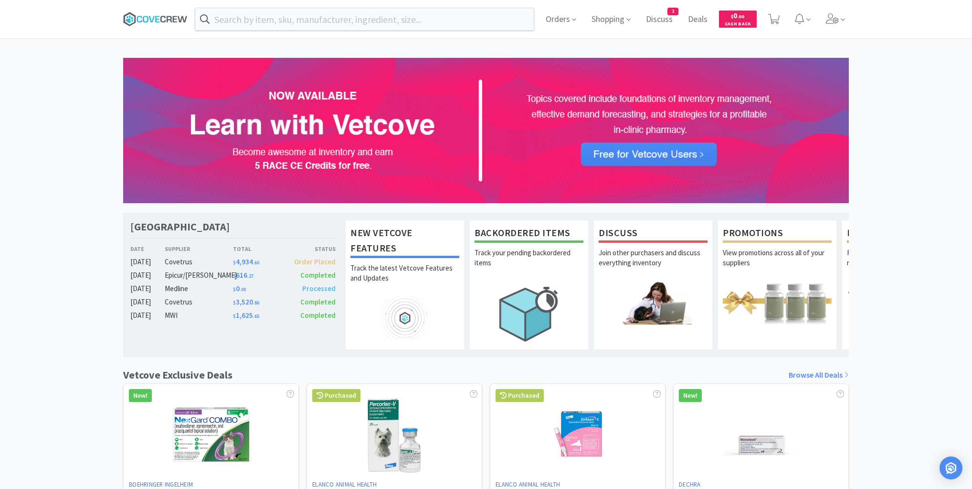
click at [171, 20] on icon at bounding box center [169, 19] width 5 height 6
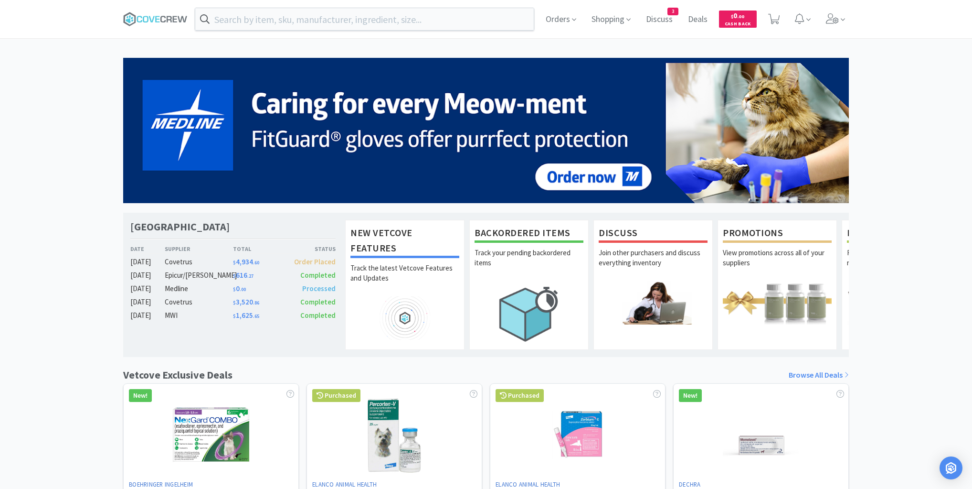
click at [169, 288] on div "Medline" at bounding box center [199, 288] width 68 height 11
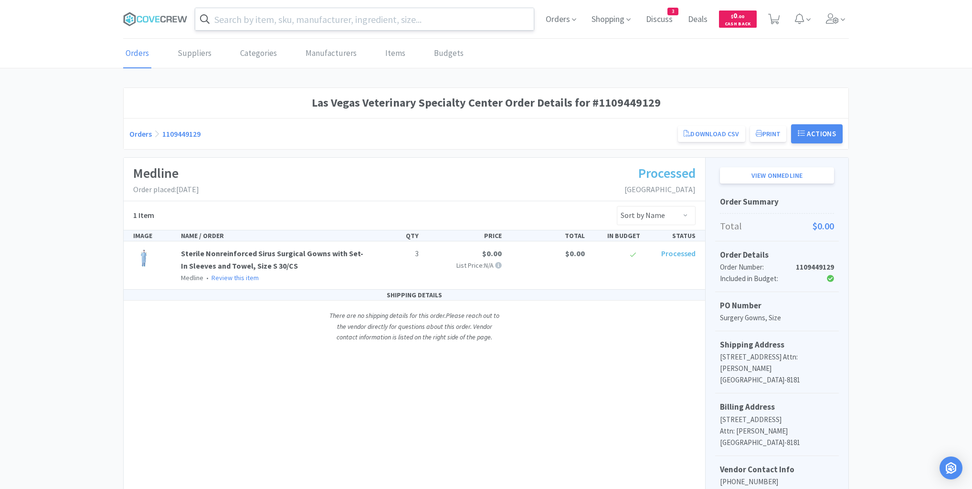
drag, startPoint x: 160, startPoint y: 15, endPoint x: 279, endPoint y: 17, distance: 119.4
click at [160, 16] on icon at bounding box center [155, 19] width 64 height 14
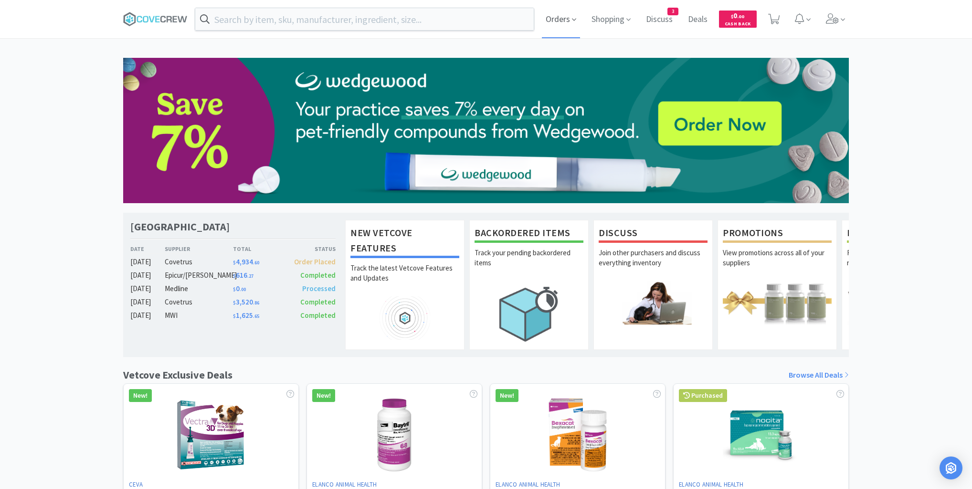
click at [564, 18] on span "Orders" at bounding box center [561, 19] width 38 height 38
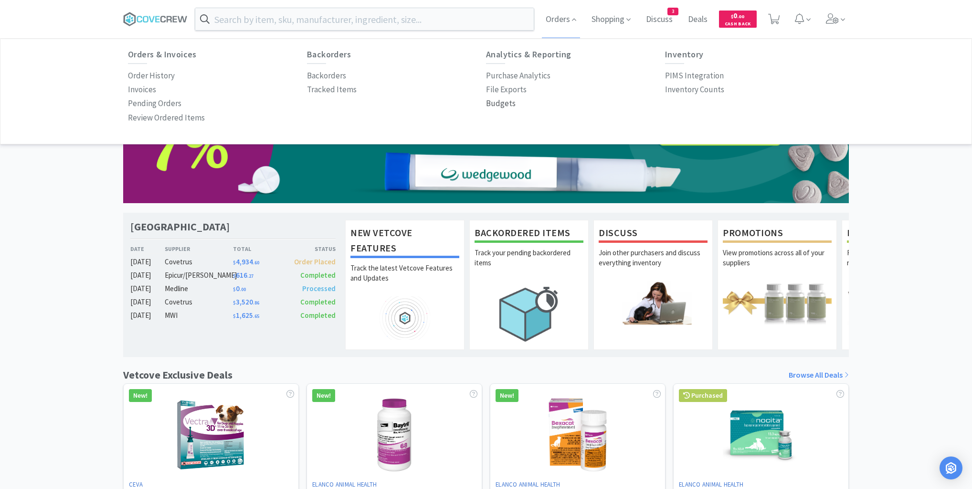
click at [500, 103] on p "Budgets" at bounding box center [501, 103] width 30 height 13
